Goal: Task Accomplishment & Management: Complete application form

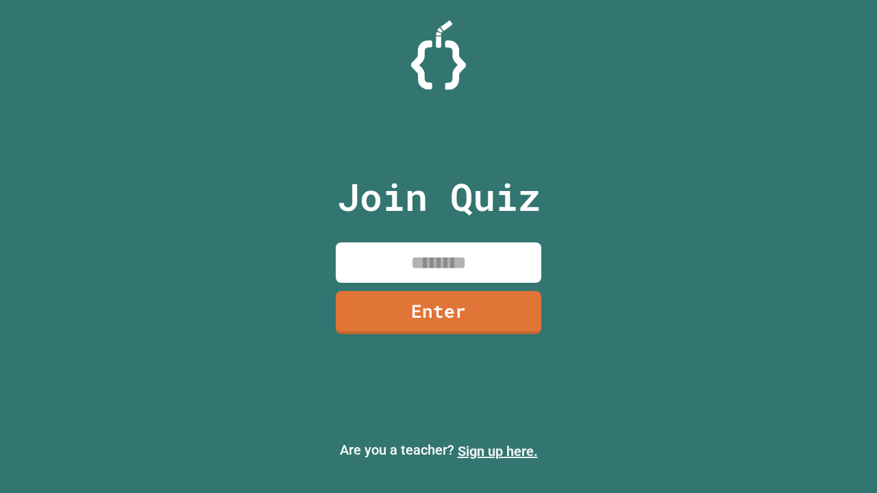
click at [497, 452] on link "Sign up here." at bounding box center [498, 451] width 80 height 16
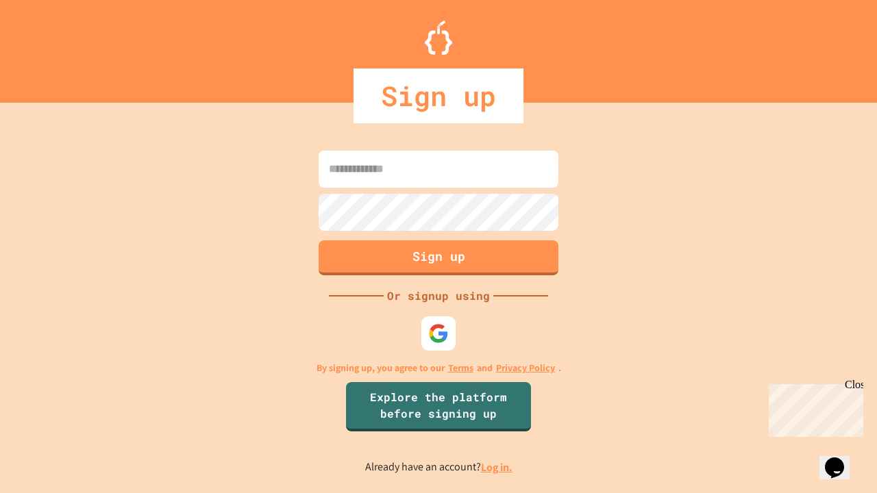
click at [497, 467] on link "Log in." at bounding box center [497, 467] width 32 height 14
